Goal: Check status: Check status

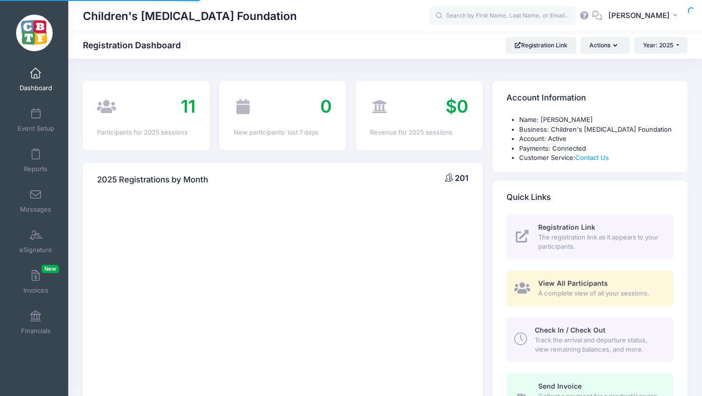
select select
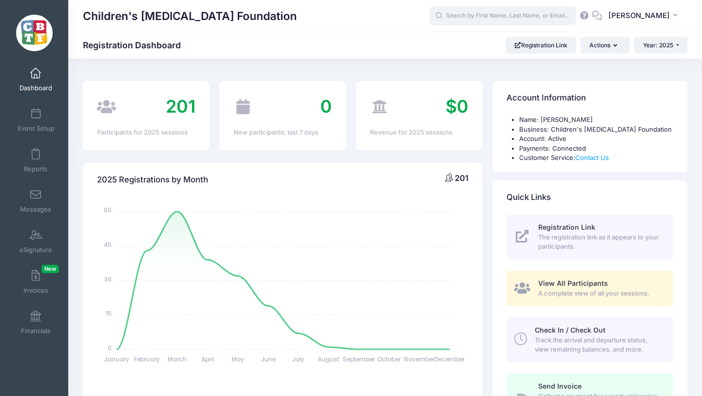
click at [543, 19] on input "text" at bounding box center [503, 16] width 146 height 20
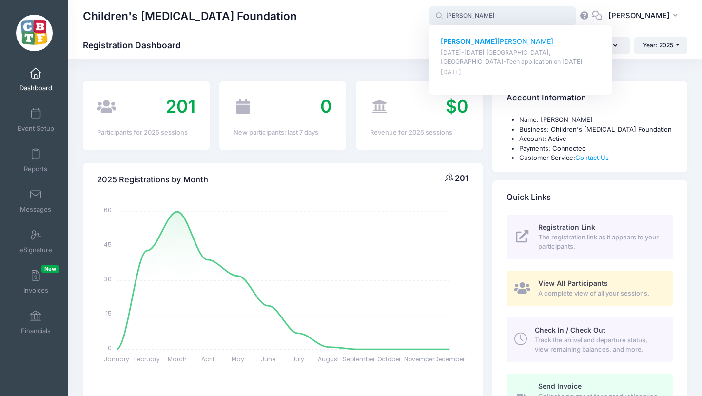
click at [506, 40] on p "Bennett Hanson" at bounding box center [521, 42] width 161 height 10
type input "Bennett Hanson (July 6-9th Vashon Island, WA-Teen application, Jul-06, 2025)"
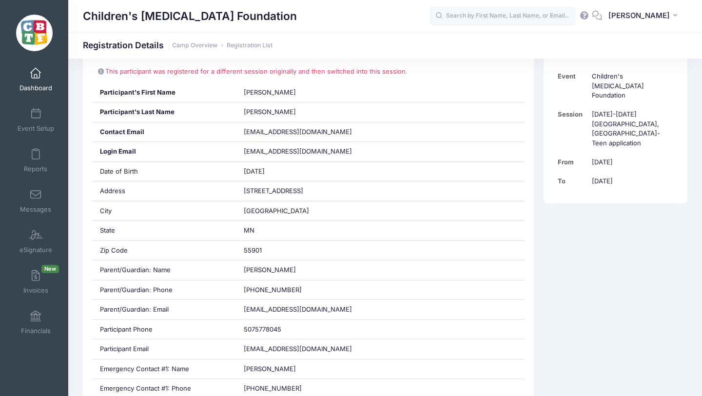
scroll to position [211, 0]
